Goal: Register for event/course

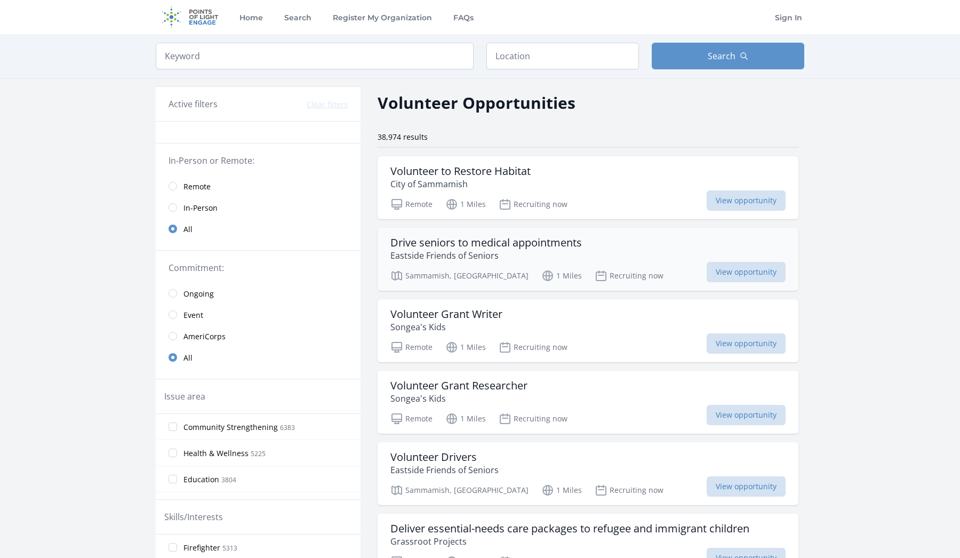
click at [536, 246] on h3 "Drive seniors to medical appointments" at bounding box center [485, 242] width 191 height 13
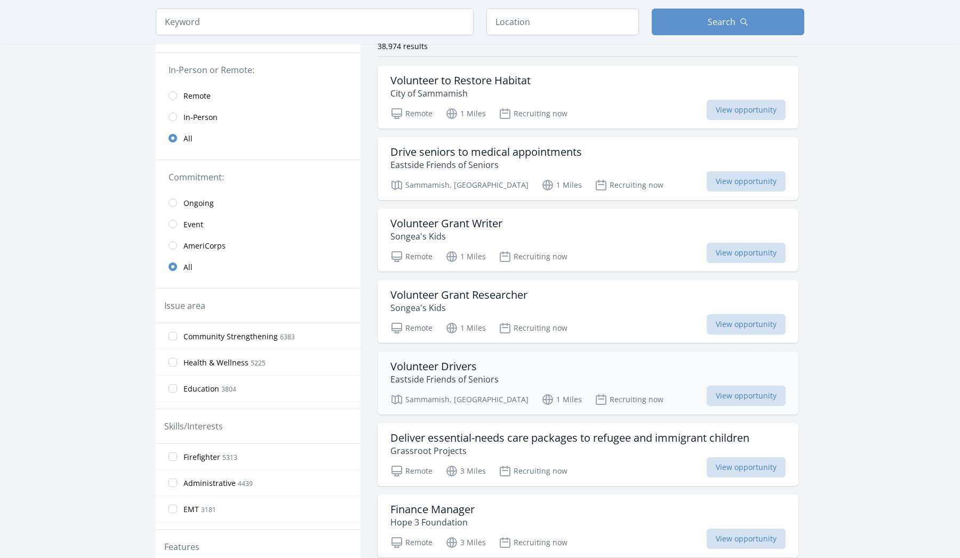
scroll to position [90, 0]
click at [451, 363] on h3 "Volunteer Drivers" at bounding box center [444, 367] width 108 height 13
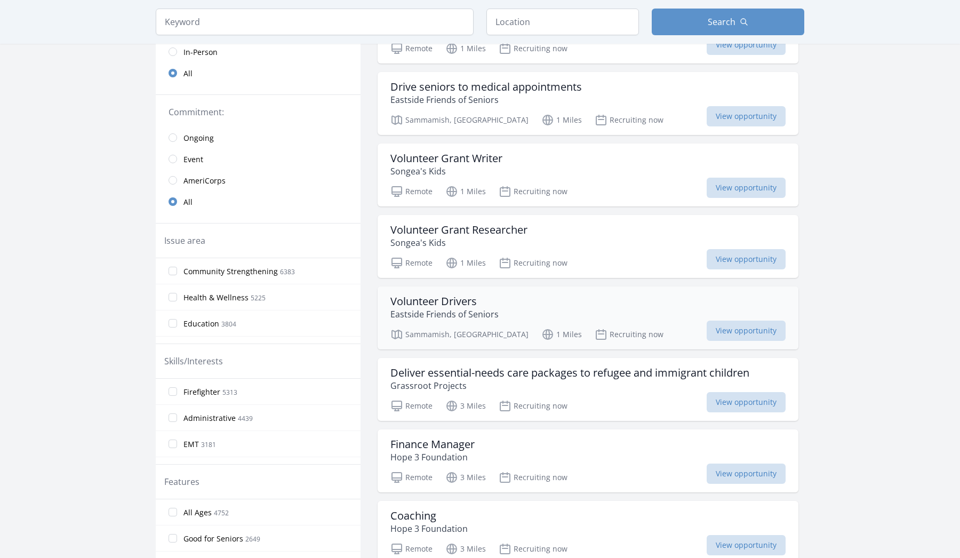
scroll to position [158, 0]
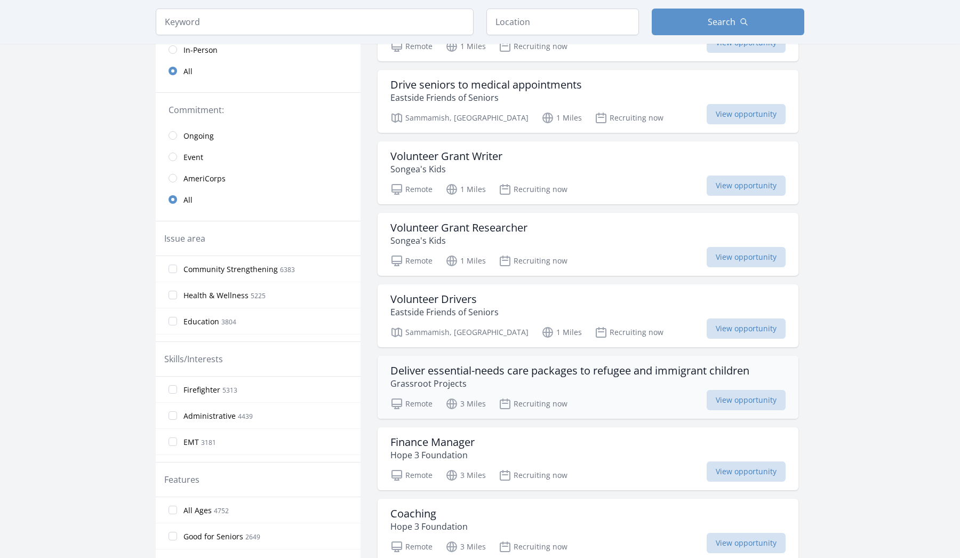
click at [547, 373] on h3 "Deliver essential-needs care packages to refugee and immigrant children" at bounding box center [569, 370] width 359 height 13
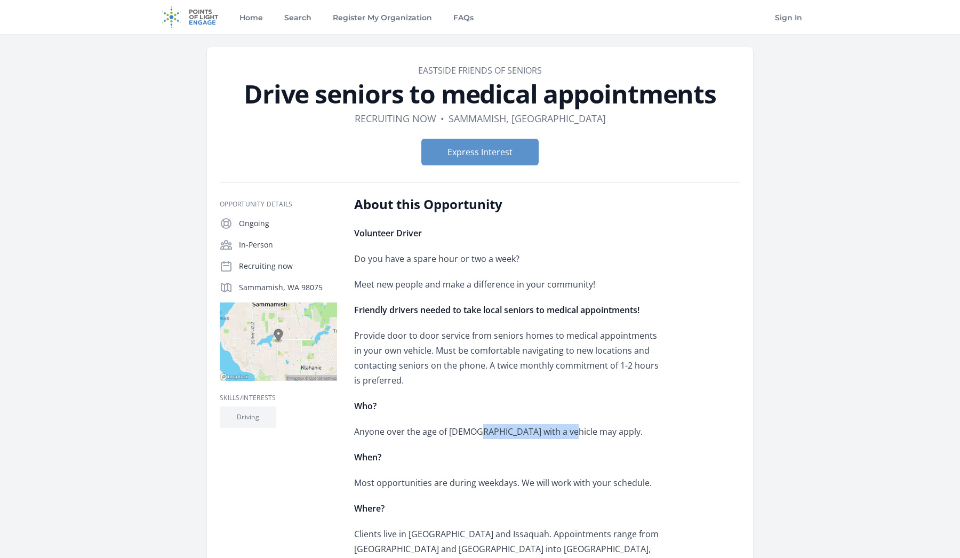
drag, startPoint x: 419, startPoint y: 438, endPoint x: 473, endPoint y: 428, distance: 55.3
click at [473, 428] on p "Anyone over the age of 21 with a vehicle may apply." at bounding box center [510, 431] width 312 height 15
drag, startPoint x: 355, startPoint y: 435, endPoint x: 559, endPoint y: 437, distance: 204.8
click at [559, 437] on p "Anyone over the age of 21 with a vehicle may apply." at bounding box center [510, 431] width 312 height 15
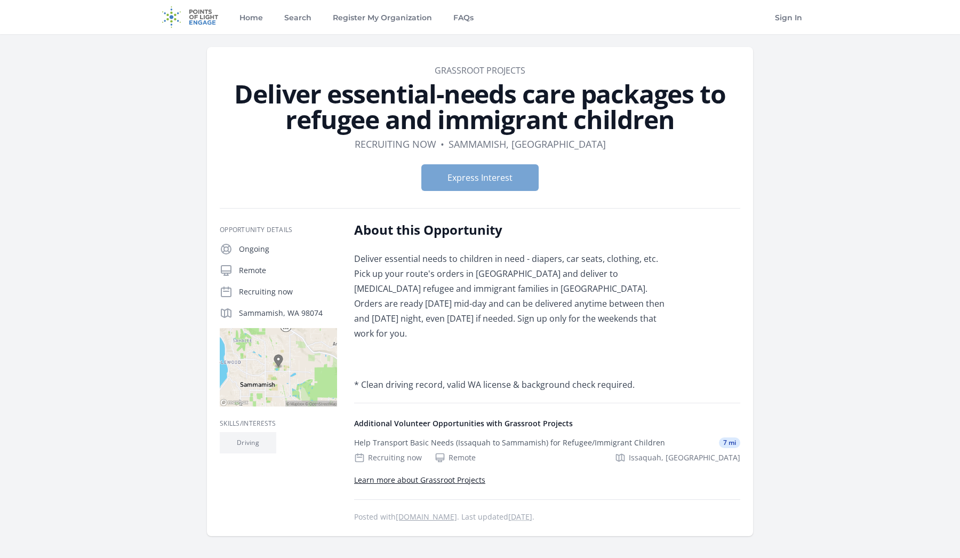
click at [506, 183] on button "Express Interest" at bounding box center [479, 177] width 117 height 27
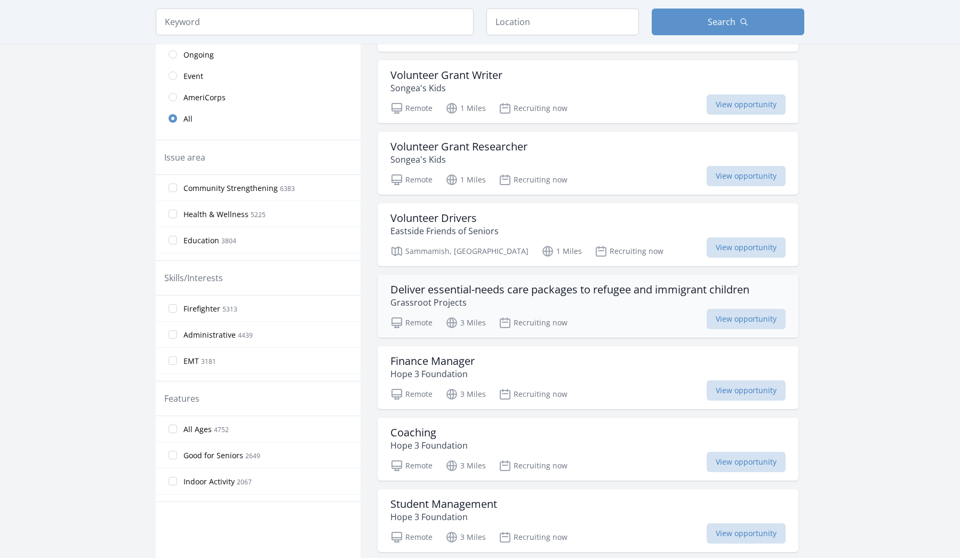
scroll to position [267, 0]
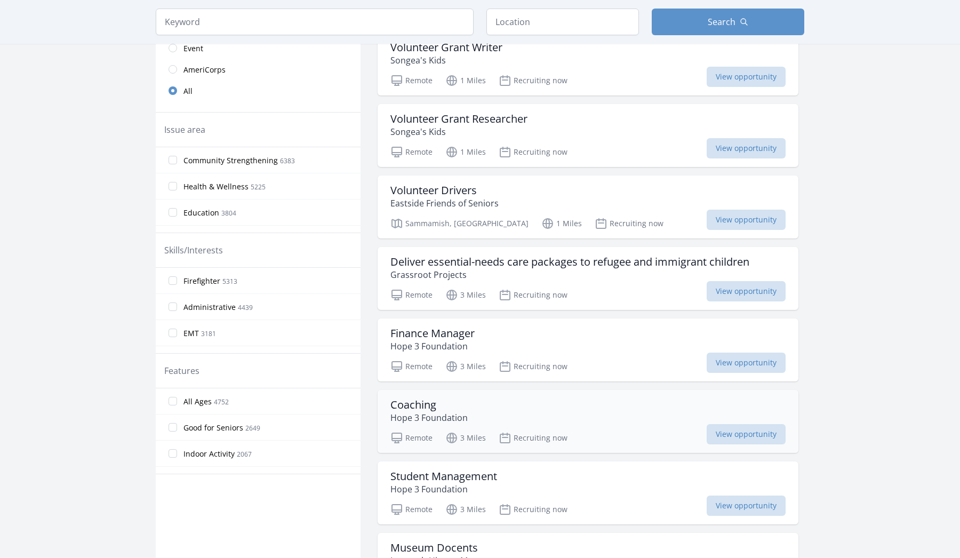
click at [411, 408] on h3 "Coaching" at bounding box center [428, 404] width 77 height 13
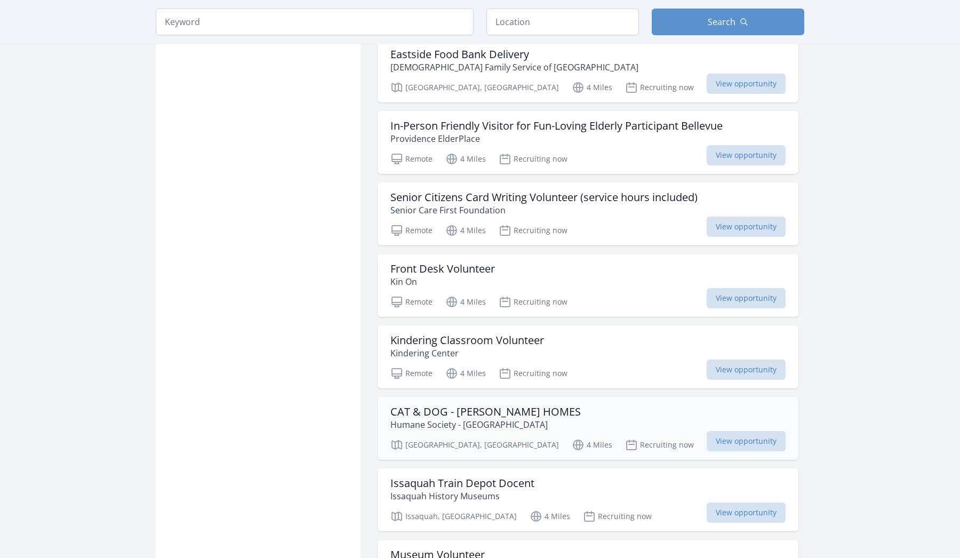
scroll to position [849, 0]
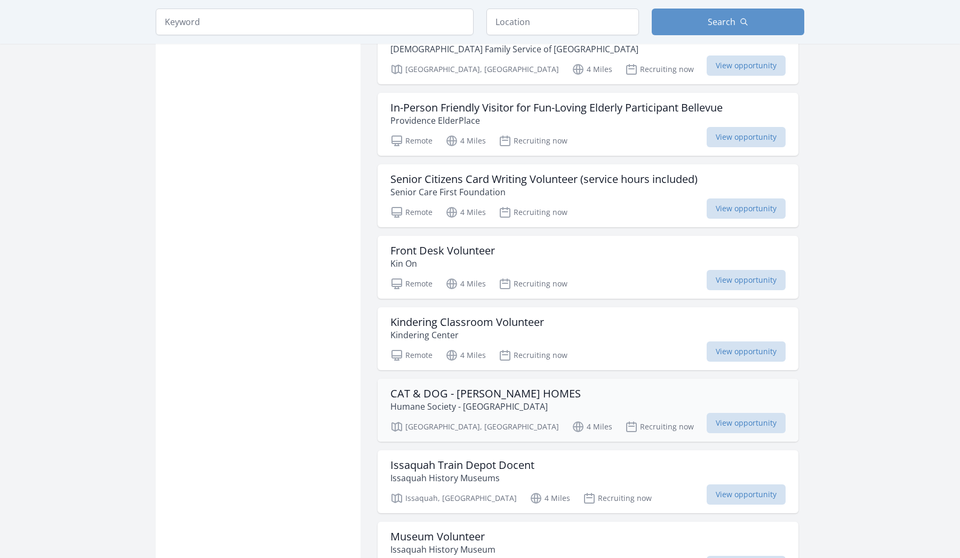
click at [535, 397] on div "CAT & DOG - FOSTER HOMES Humane Society - Western Region" at bounding box center [587, 400] width 395 height 26
click at [497, 320] on h3 "Kindering Classroom Volunteer" at bounding box center [467, 322] width 154 height 13
click at [456, 251] on h3 "Front Desk Volunteer" at bounding box center [442, 250] width 105 height 13
click at [476, 247] on h3 "Front Desk Volunteer" at bounding box center [442, 250] width 105 height 13
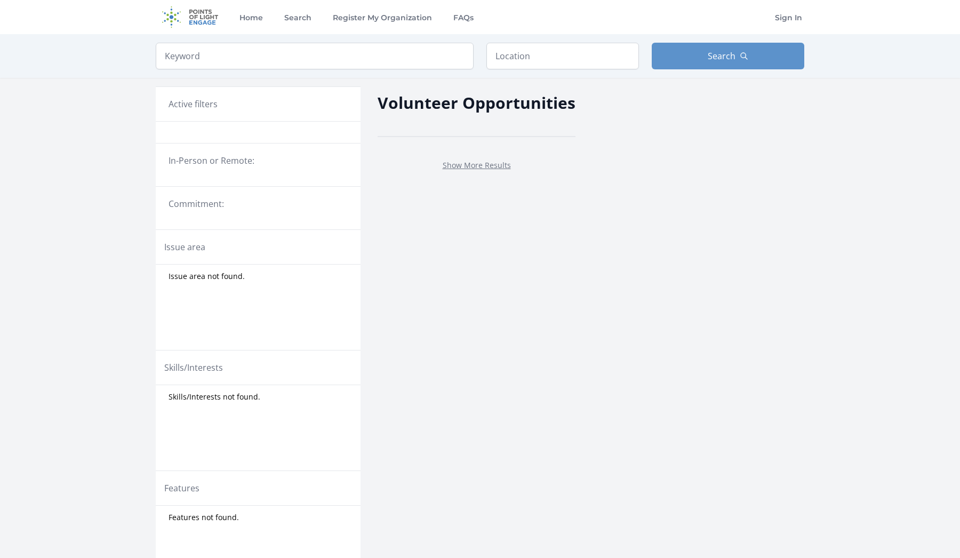
scroll to position [218, 0]
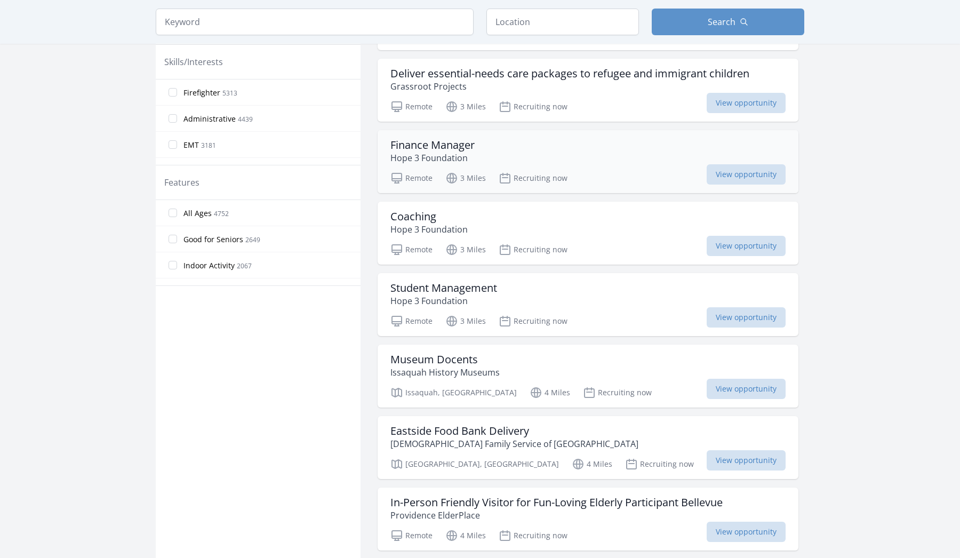
scroll to position [455, 0]
click at [459, 362] on h3 "Museum Docents" at bounding box center [444, 358] width 109 height 13
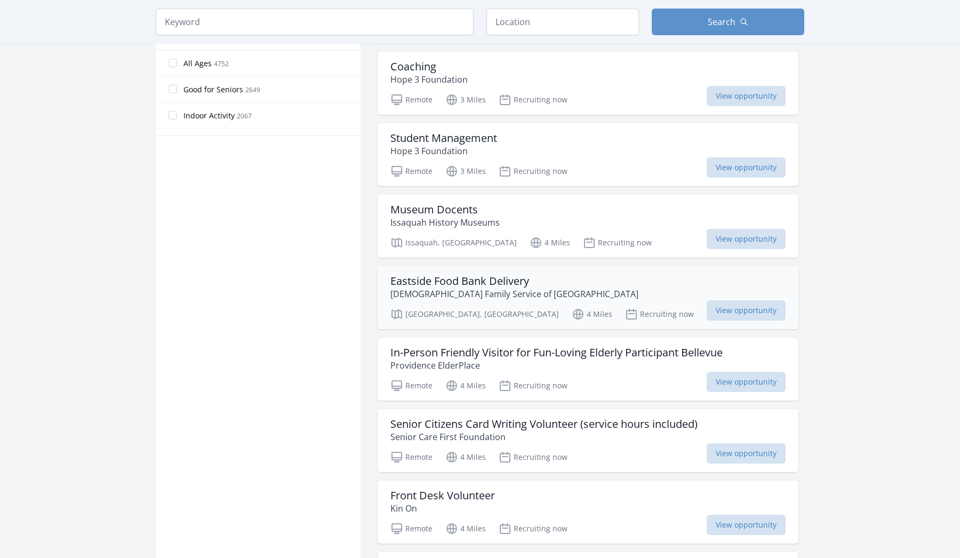
scroll to position [606, 0]
click at [539, 428] on h3 "Senior Citizens Card Writing Volunteer (service hours included)" at bounding box center [543, 422] width 307 height 13
click at [489, 280] on h3 "Eastside Food Bank Delivery" at bounding box center [514, 280] width 248 height 13
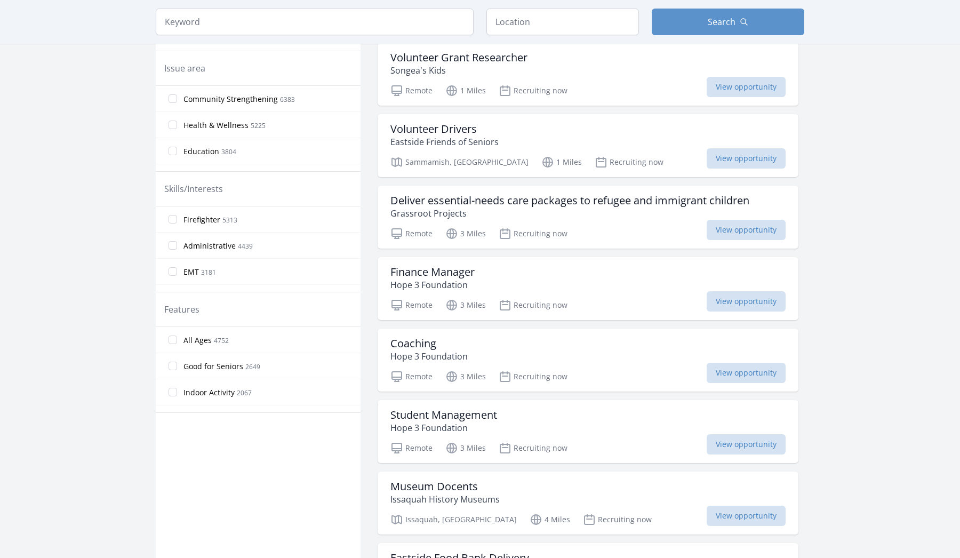
scroll to position [327, 0]
click at [435, 497] on p "Issaquah History Museums" at bounding box center [444, 500] width 109 height 13
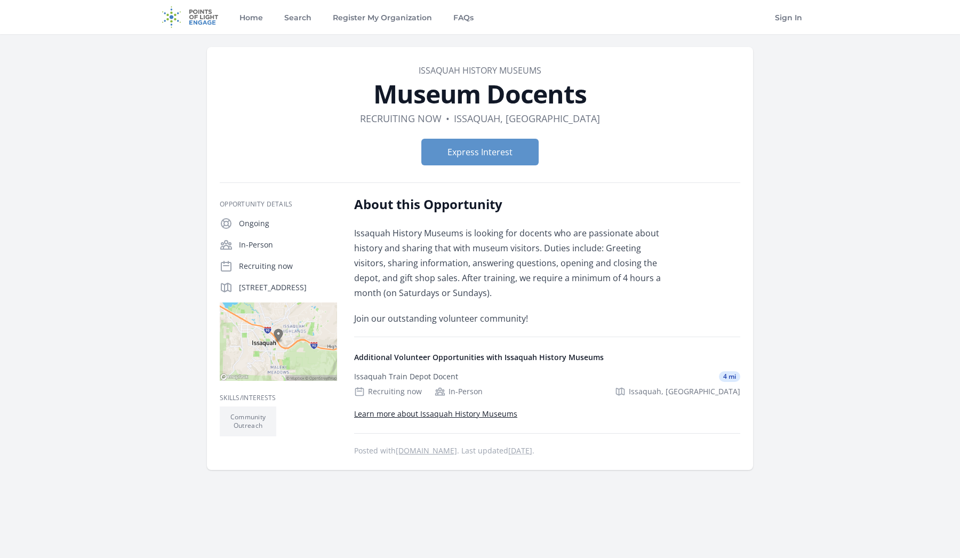
click at [642, 235] on p "Issaquah History Museums is looking for docents who are passionate about histor…" at bounding box center [510, 263] width 312 height 75
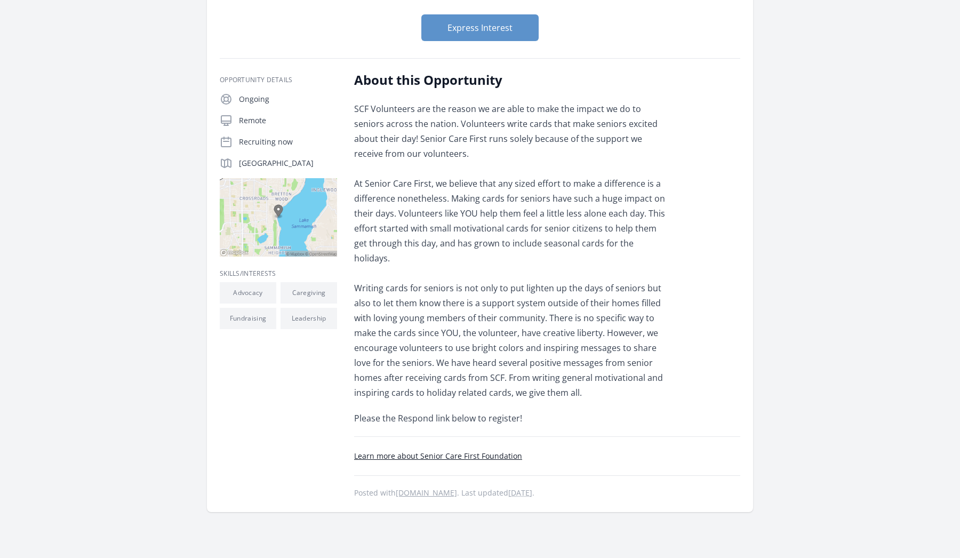
scroll to position [155, 0]
